Goal: Task Accomplishment & Management: Use online tool/utility

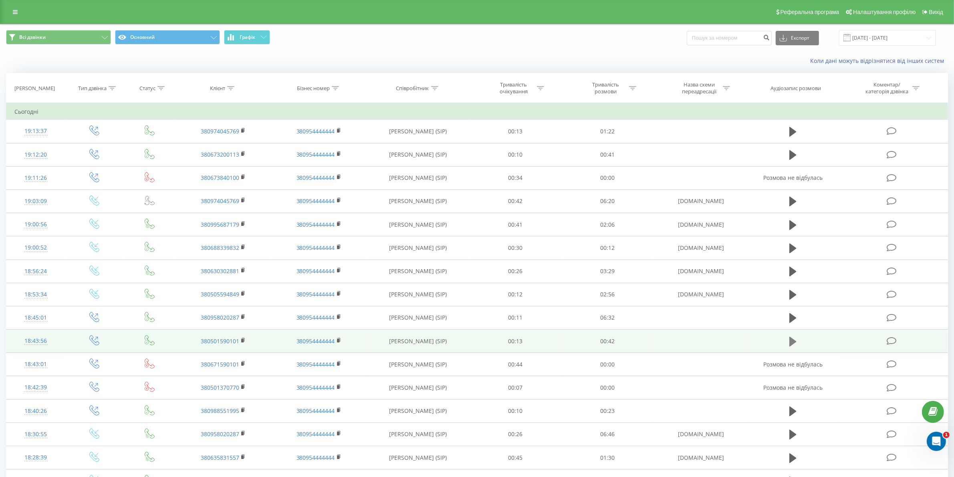
click at [796, 339] on icon at bounding box center [792, 341] width 7 height 11
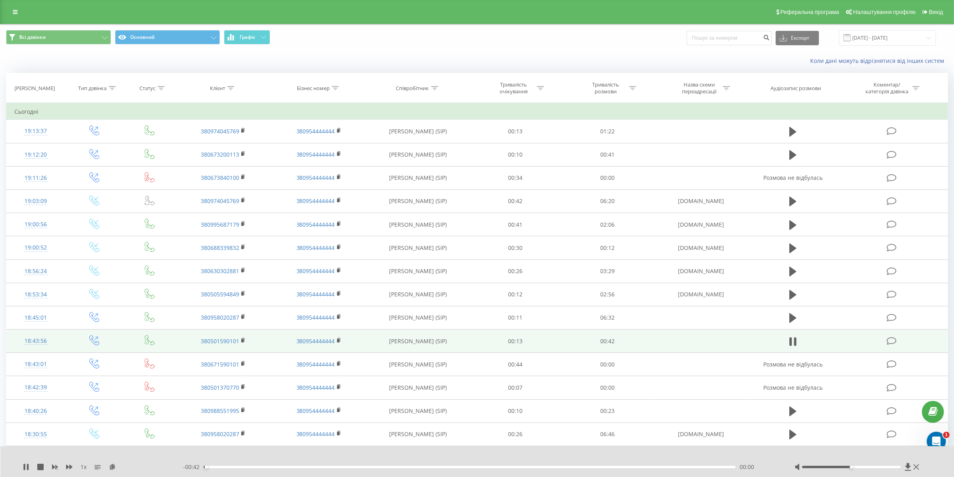
click at [567, 467] on div "00:00" at bounding box center [470, 467] width 532 height 2
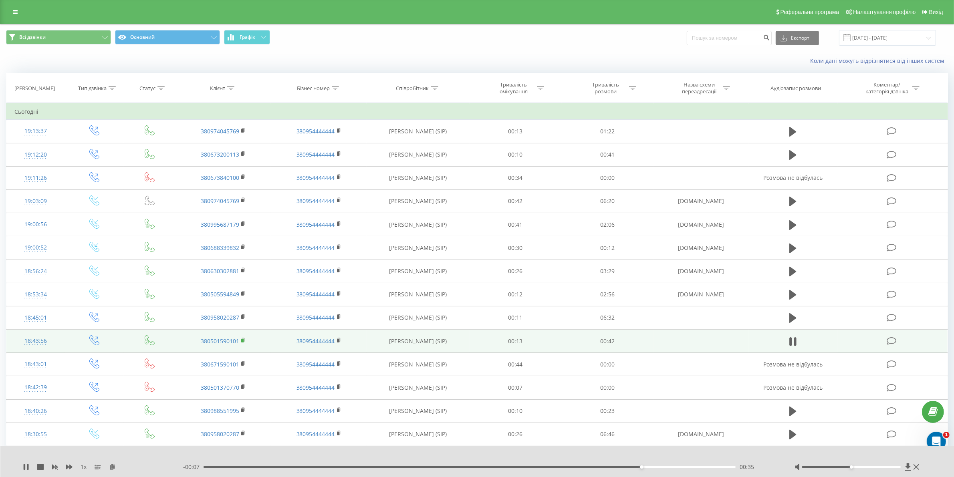
click at [243, 341] on rect at bounding box center [242, 341] width 2 height 4
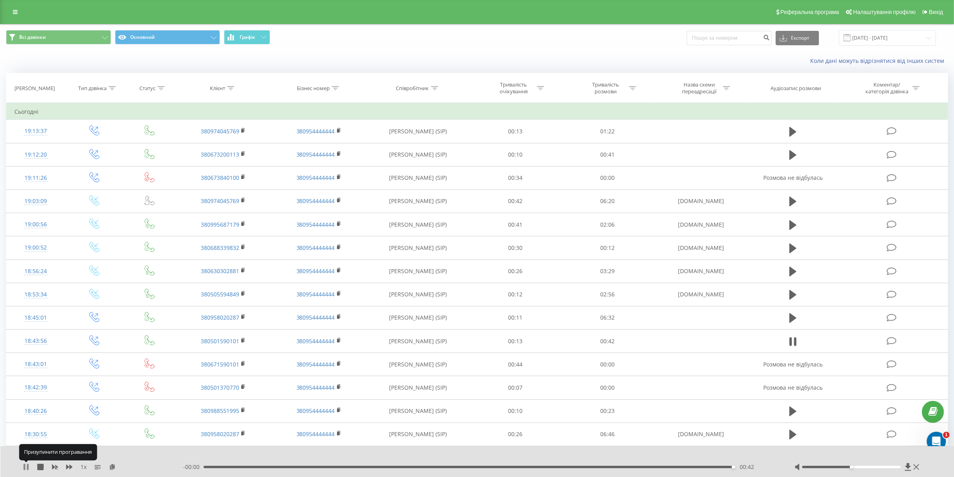
click at [24, 467] on icon at bounding box center [25, 467] width 2 height 6
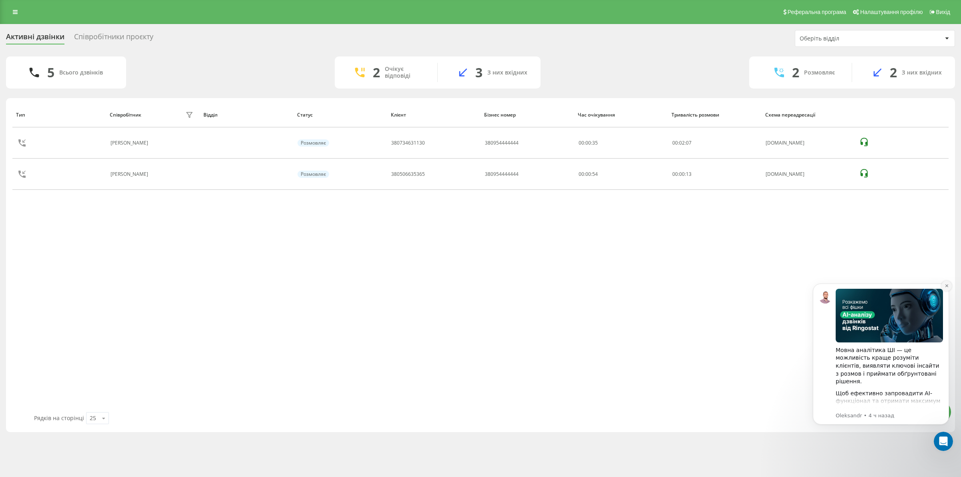
drag, startPoint x: 945, startPoint y: 284, endPoint x: 1744, endPoint y: 544, distance: 840.3
click at [945, 284] on icon "Dismiss notification" at bounding box center [947, 286] width 4 height 4
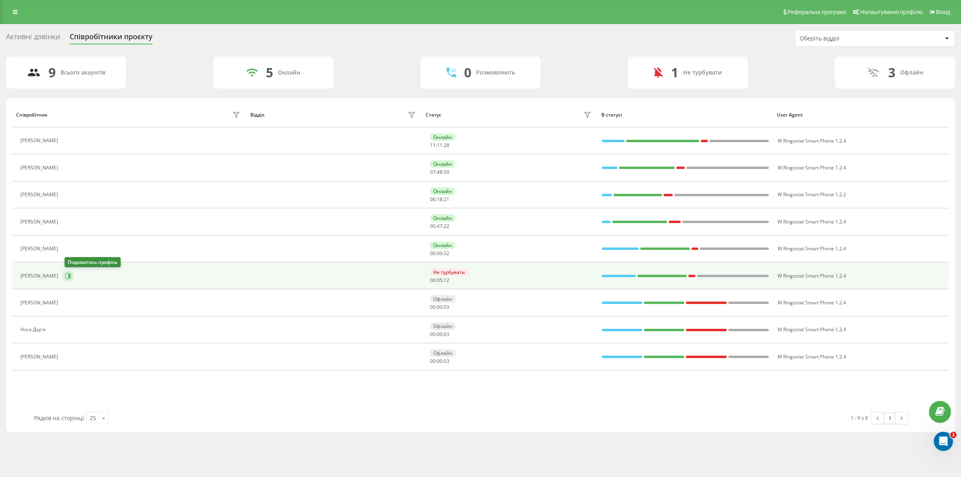
click at [70, 278] on icon at bounding box center [69, 276] width 2 height 4
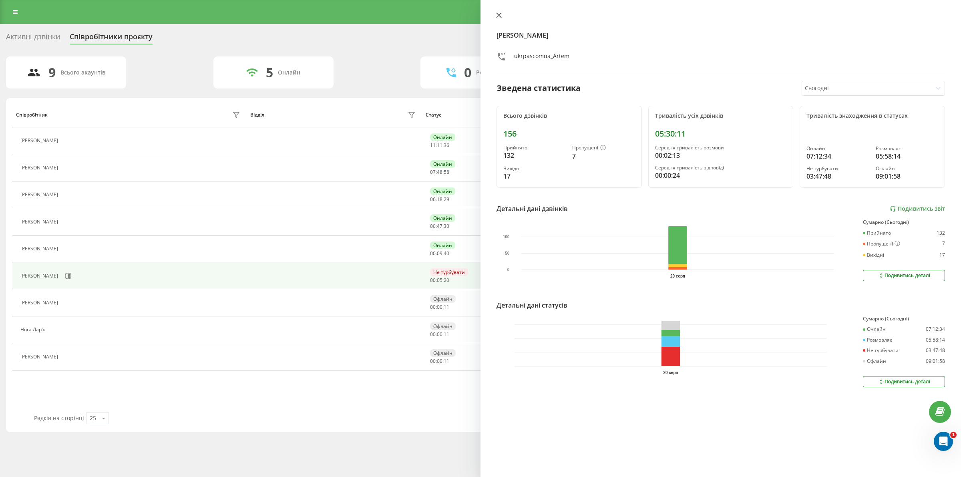
click at [499, 14] on icon at bounding box center [499, 15] width 6 height 6
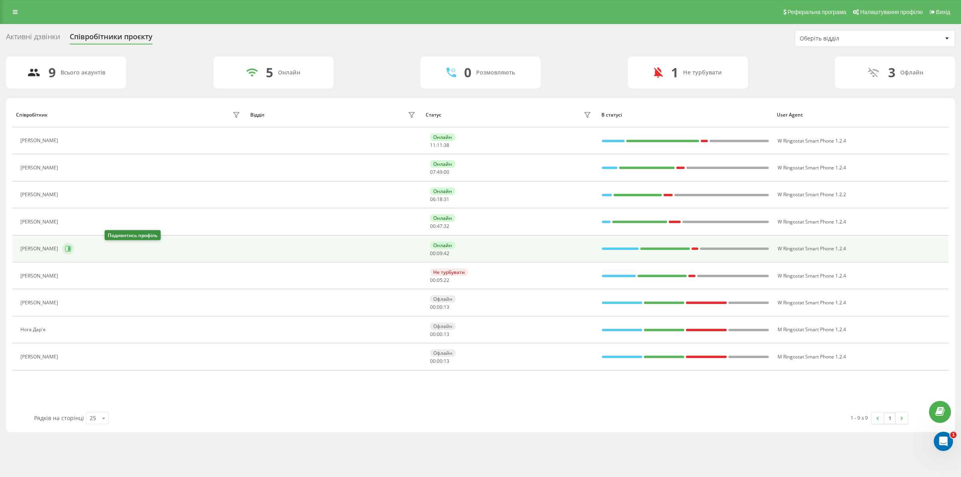
click at [71, 250] on icon at bounding box center [68, 249] width 6 height 6
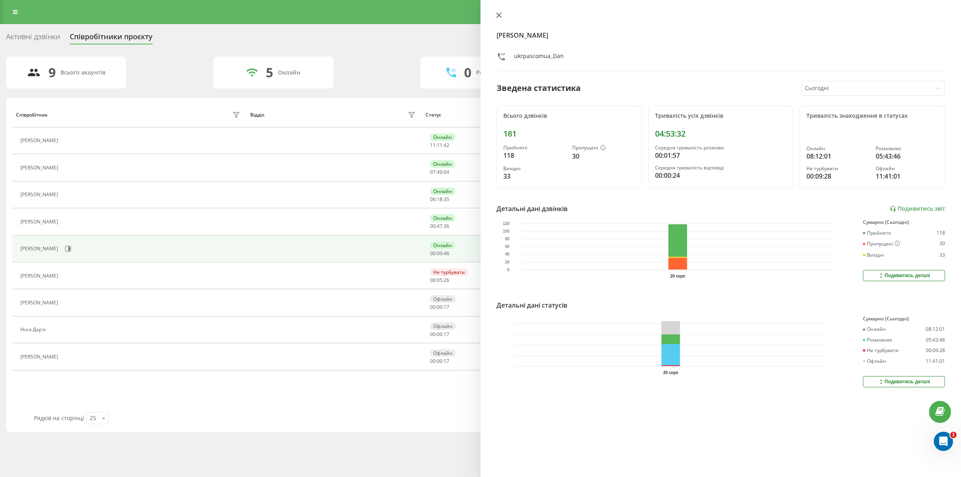
click at [498, 14] on icon at bounding box center [499, 15] width 5 height 5
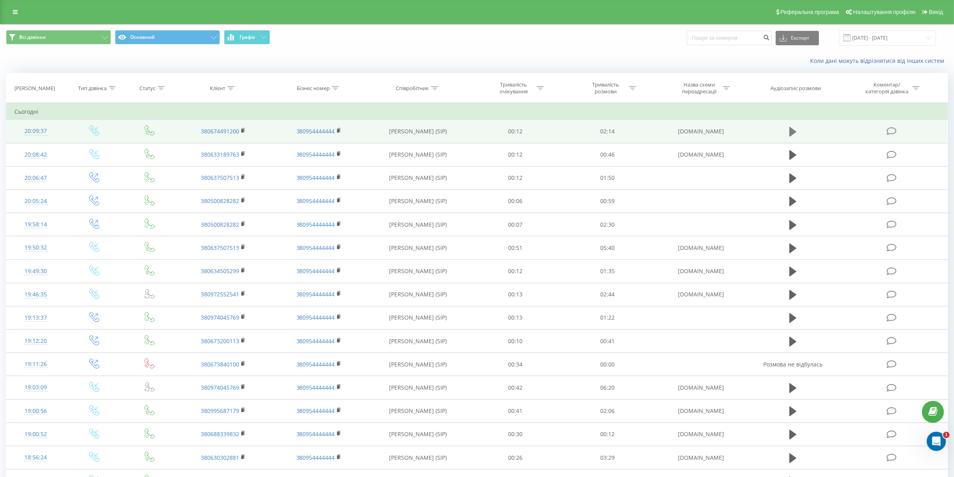
click at [790, 131] on icon at bounding box center [792, 132] width 7 height 10
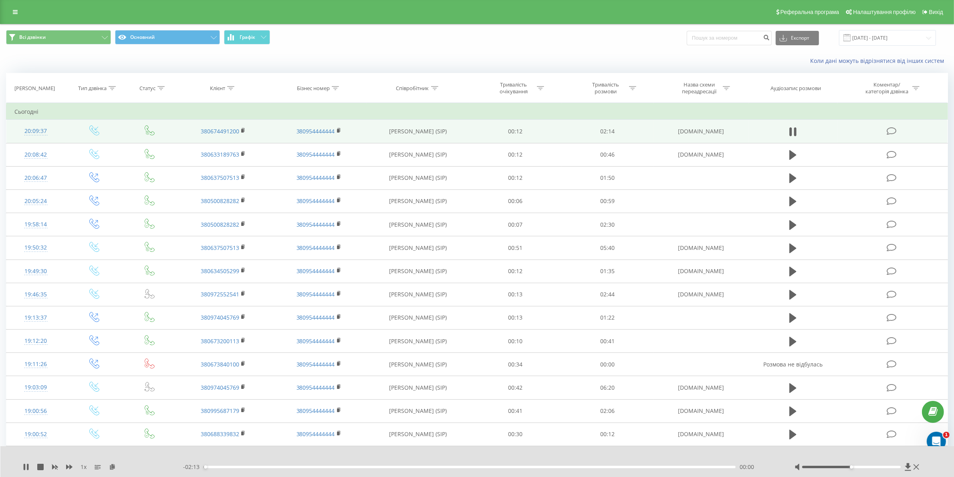
click at [279, 469] on div "- 02:13 00:00 00:00" at bounding box center [478, 467] width 591 height 8
click at [280, 466] on div "00:00" at bounding box center [470, 467] width 532 height 2
click at [26, 465] on icon at bounding box center [26, 467] width 6 height 6
click at [242, 131] on rect at bounding box center [242, 131] width 2 height 4
